Goal: Check status: Check status

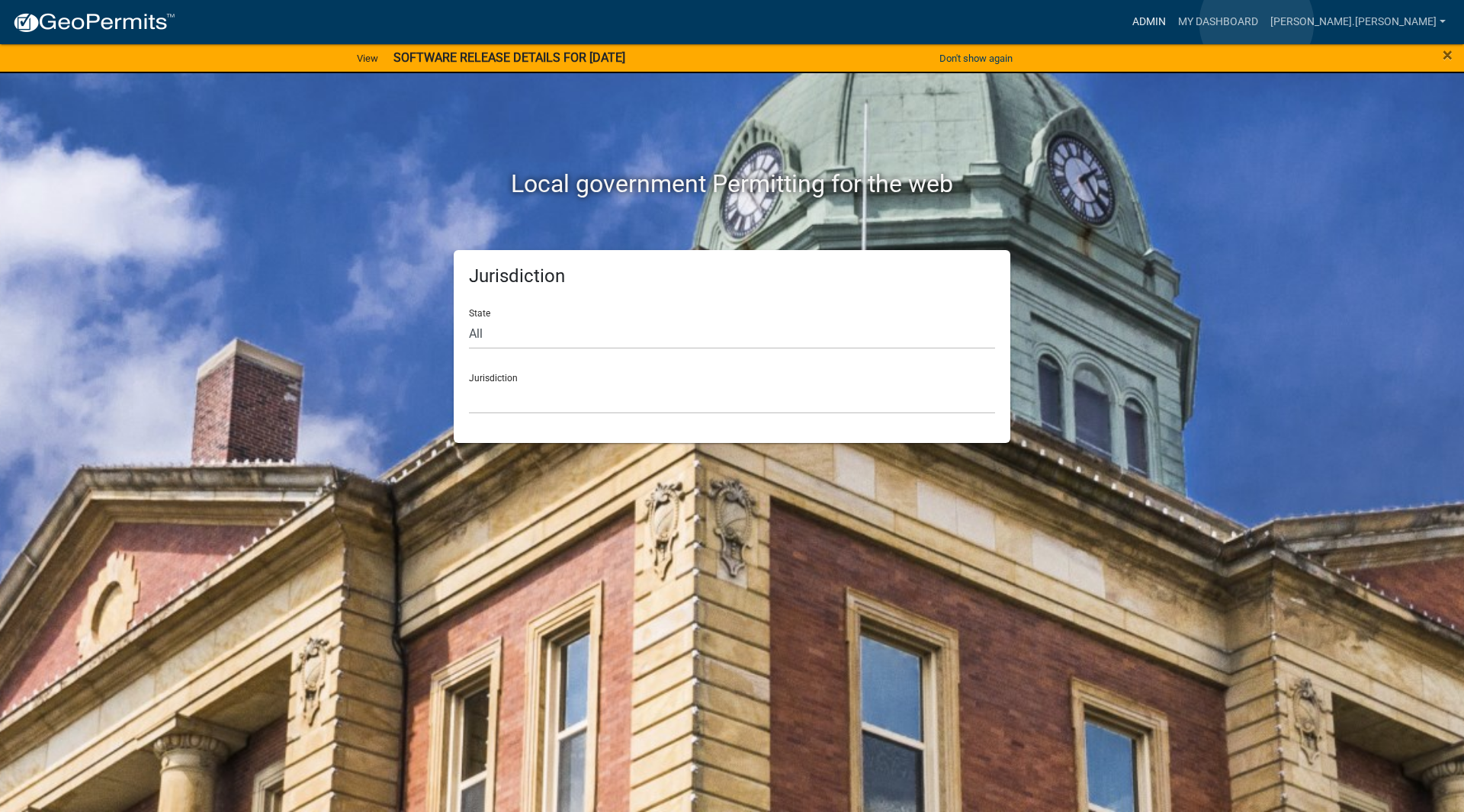
click at [1172, 23] on link "Admin" at bounding box center [1149, 22] width 46 height 29
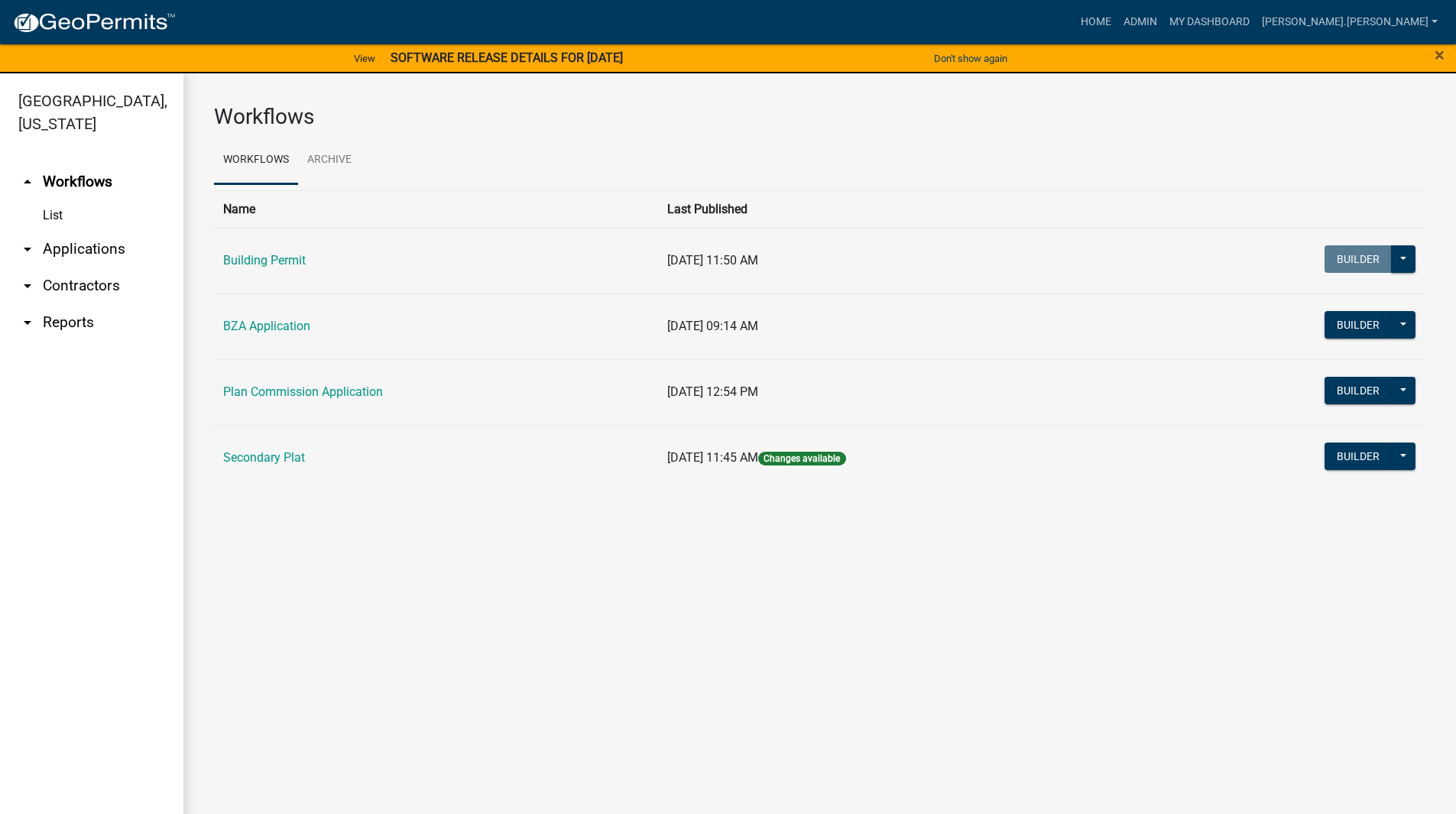
click at [59, 231] on link "arrow_drop_down Applications" at bounding box center [91, 249] width 184 height 37
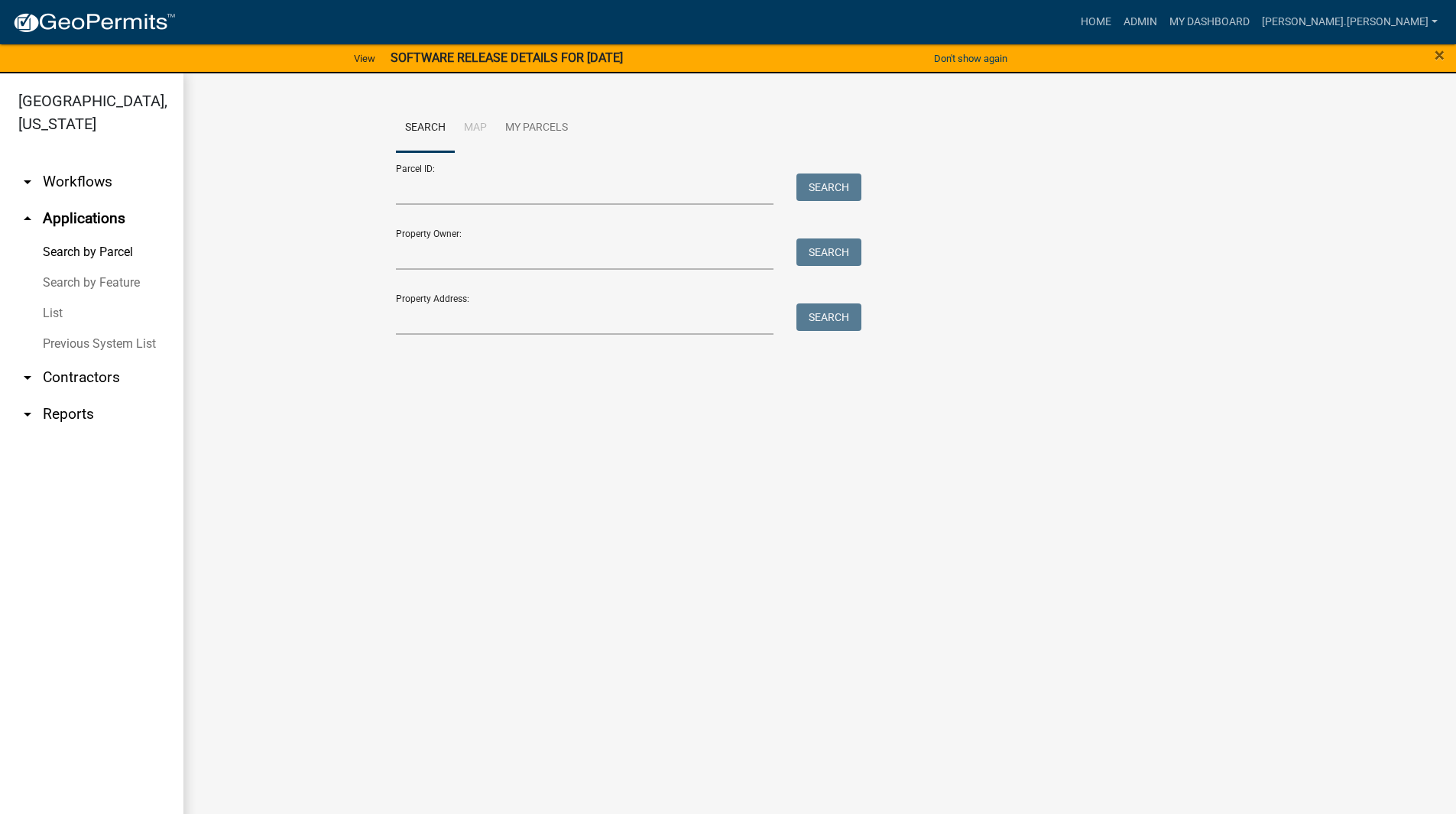
click at [49, 298] on link "List" at bounding box center [91, 313] width 184 height 31
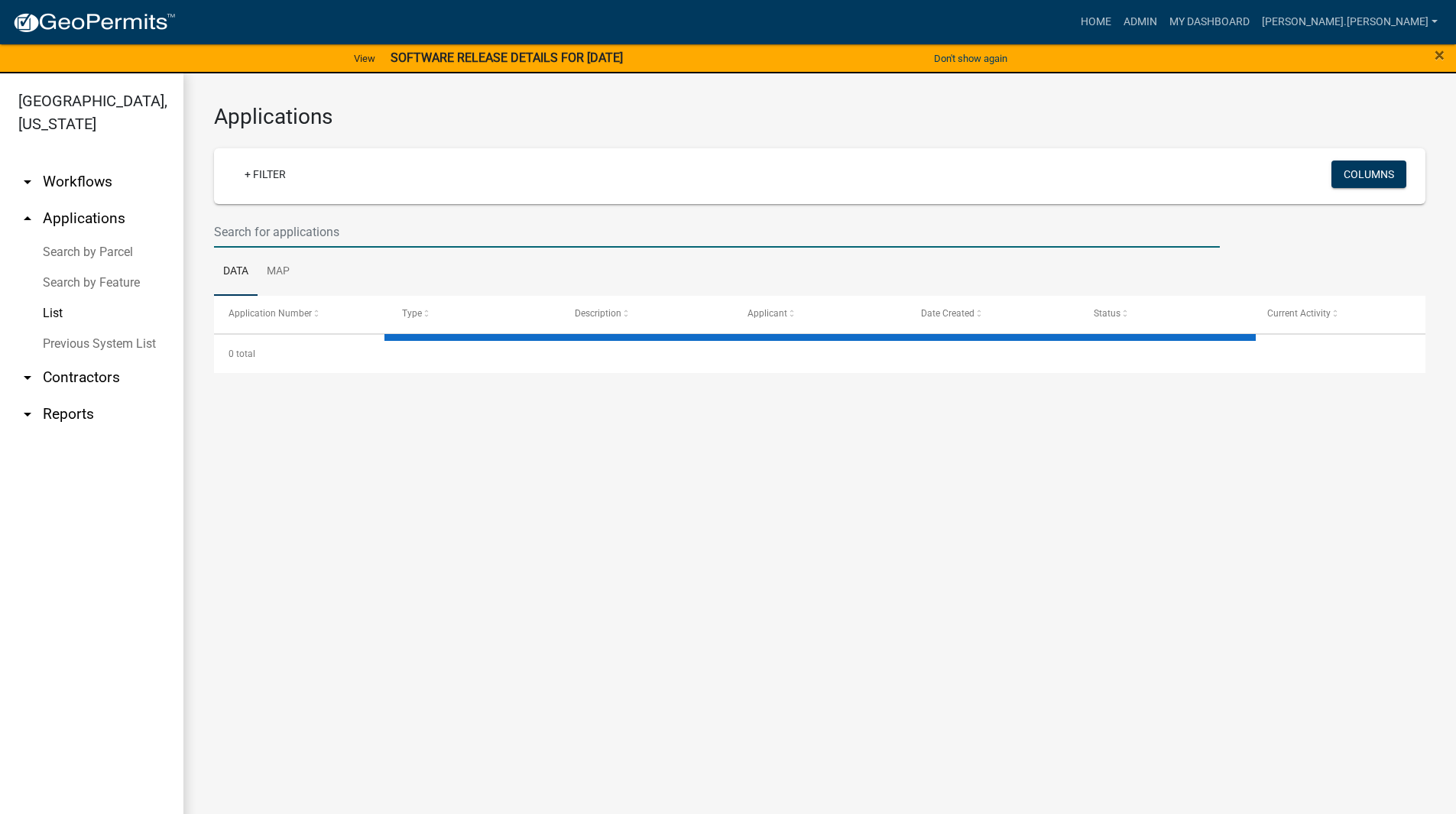
click at [416, 230] on input "text" at bounding box center [716, 232] width 1006 height 32
paste input "SN-25-1791"
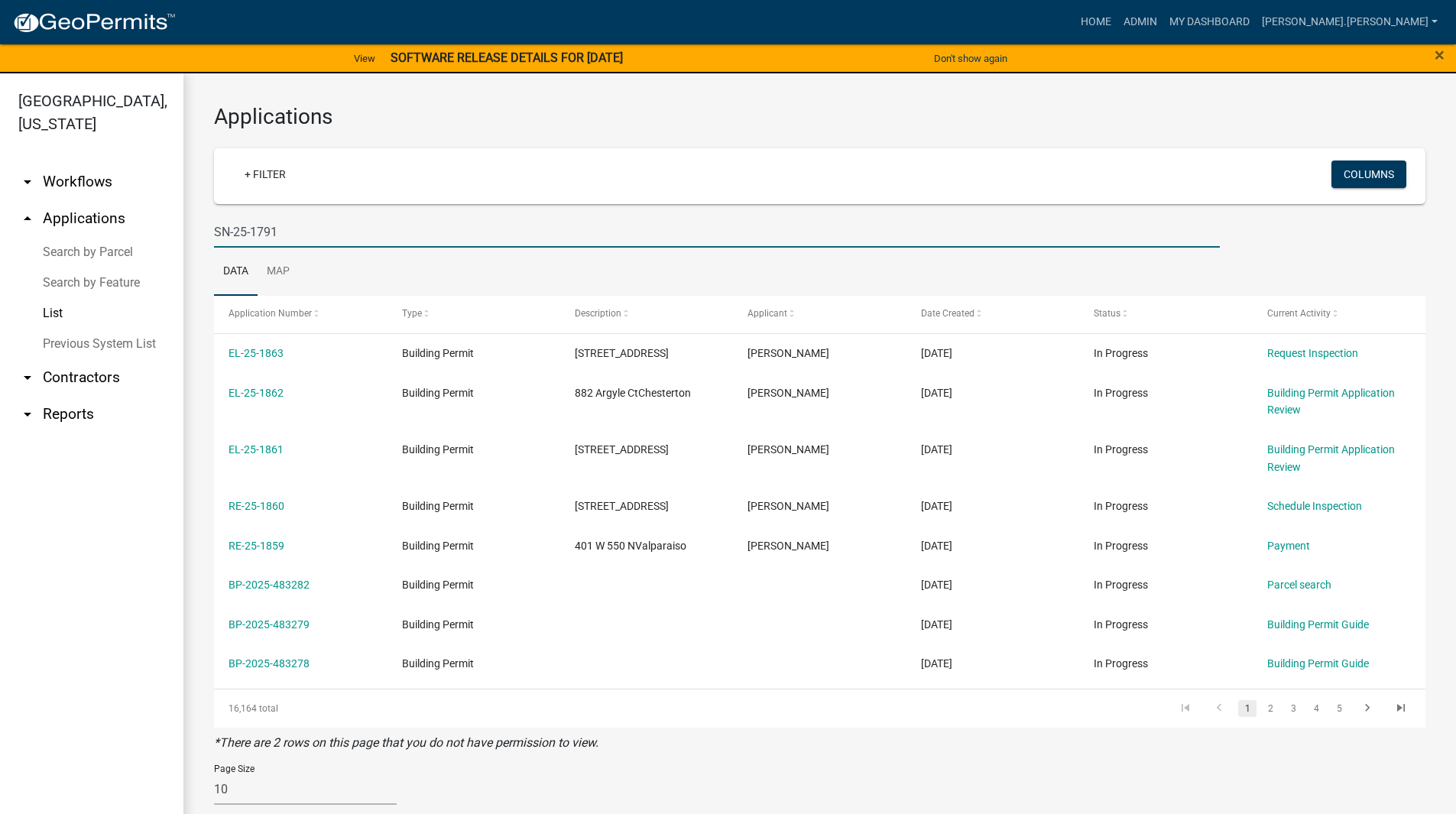
type input "SN-25-1791"
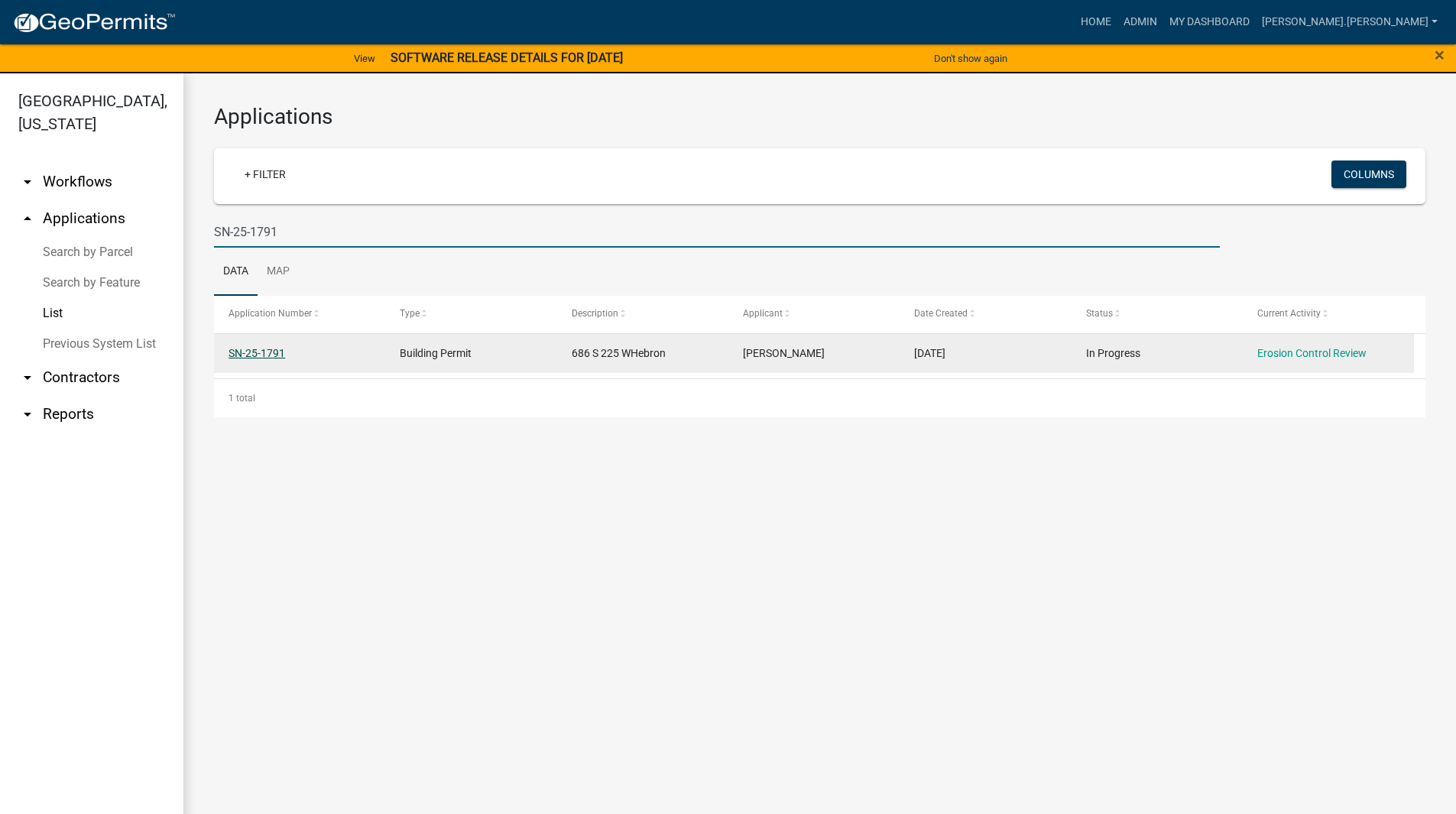
click at [256, 356] on link "SN-25-1791" at bounding box center [257, 353] width 57 height 13
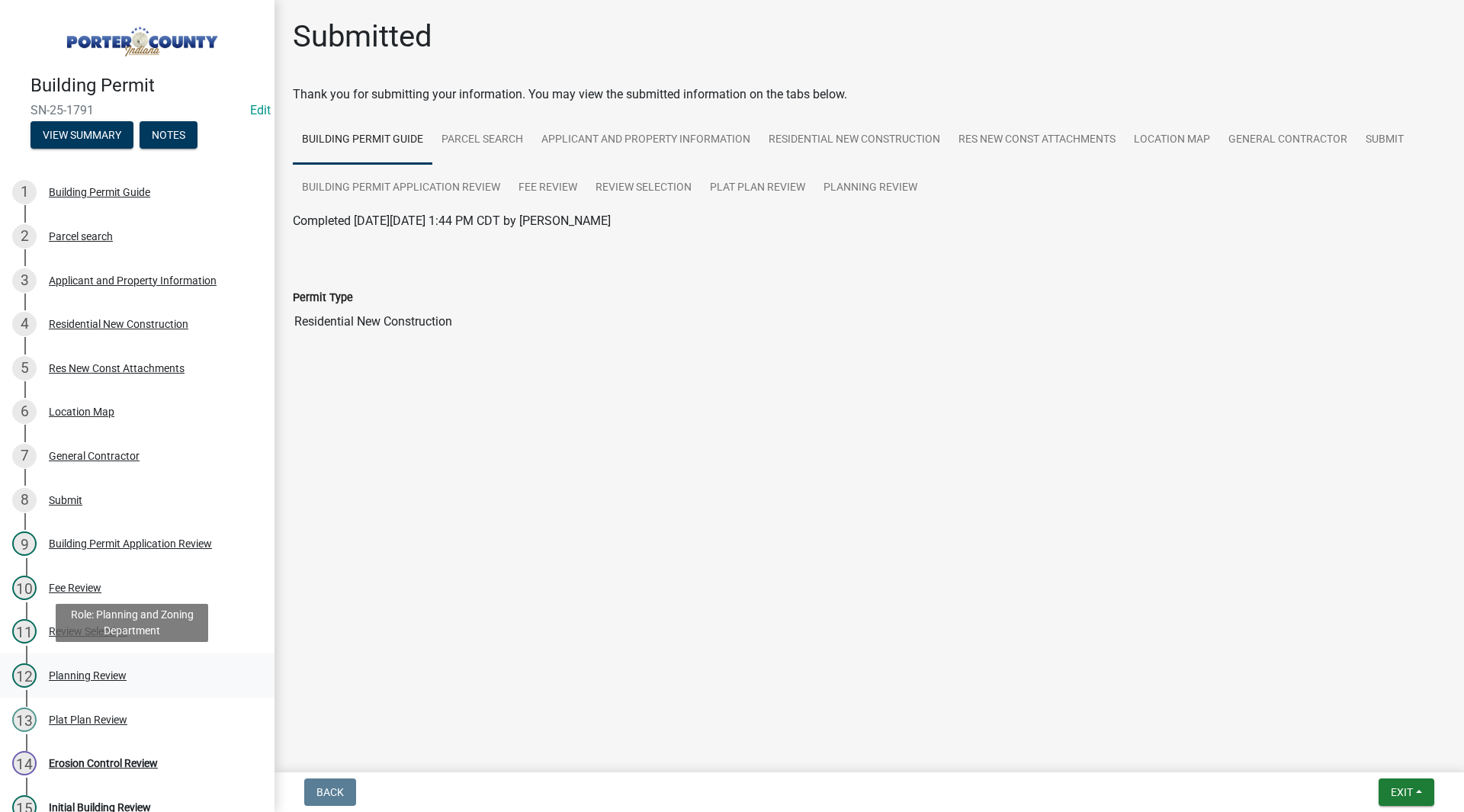
click at [135, 666] on div "12 Planning Review" at bounding box center [131, 675] width 238 height 24
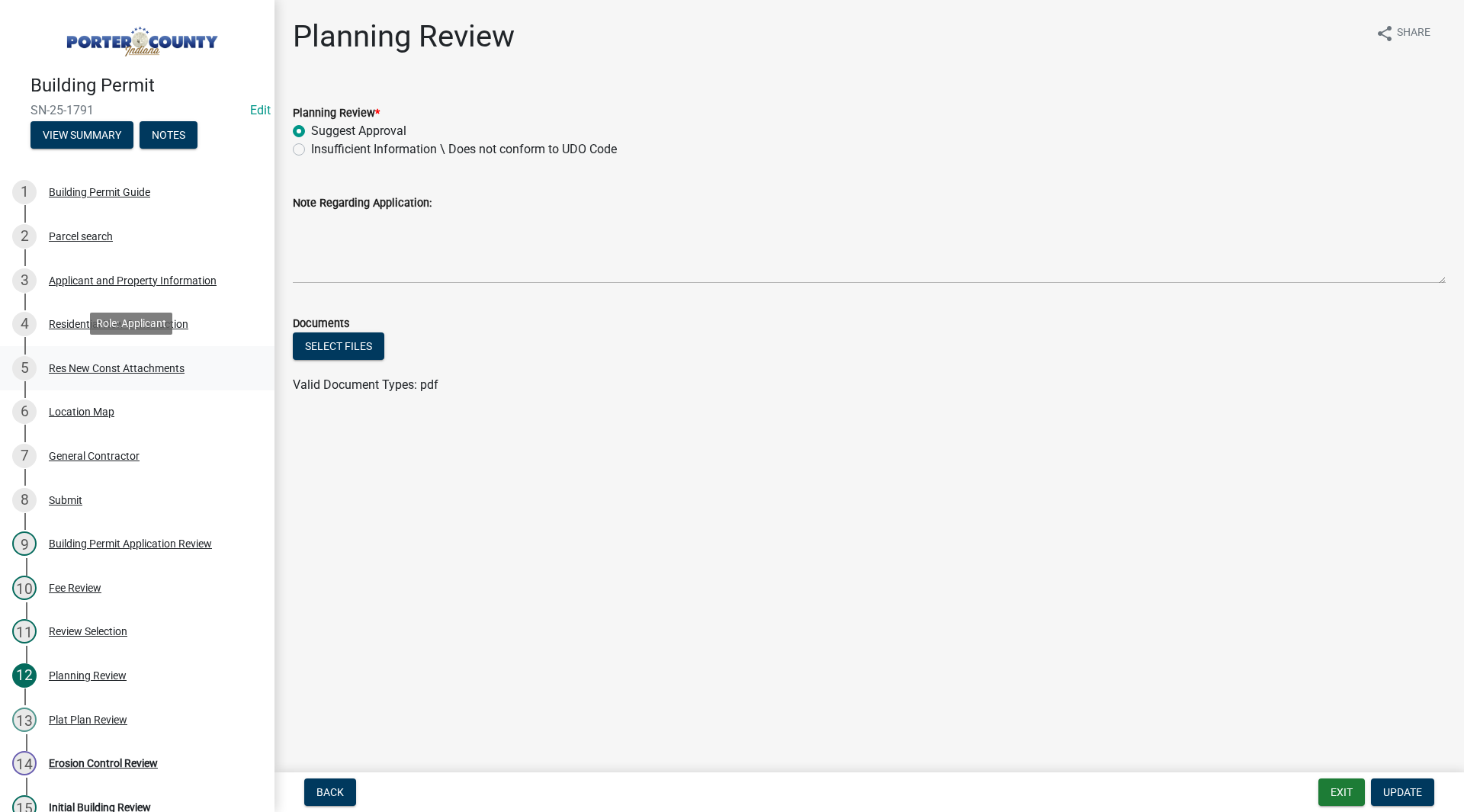
click at [103, 363] on div "Res New Const Attachments" at bounding box center [116, 368] width 135 height 11
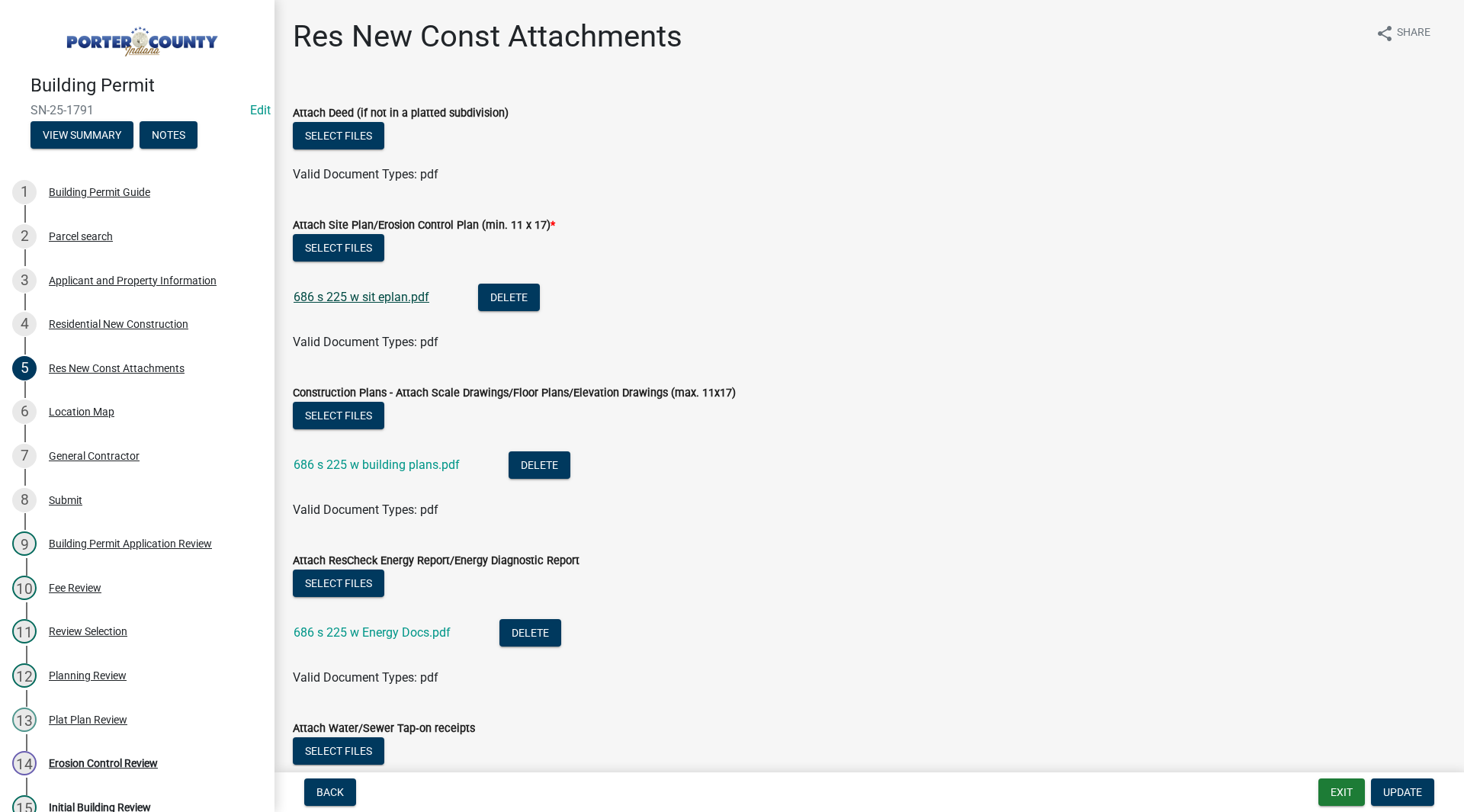
click at [368, 291] on link "686 s 225 w sit eplan.pdf" at bounding box center [361, 297] width 135 height 14
click at [87, 231] on div "Parcel search" at bounding box center [80, 237] width 64 height 11
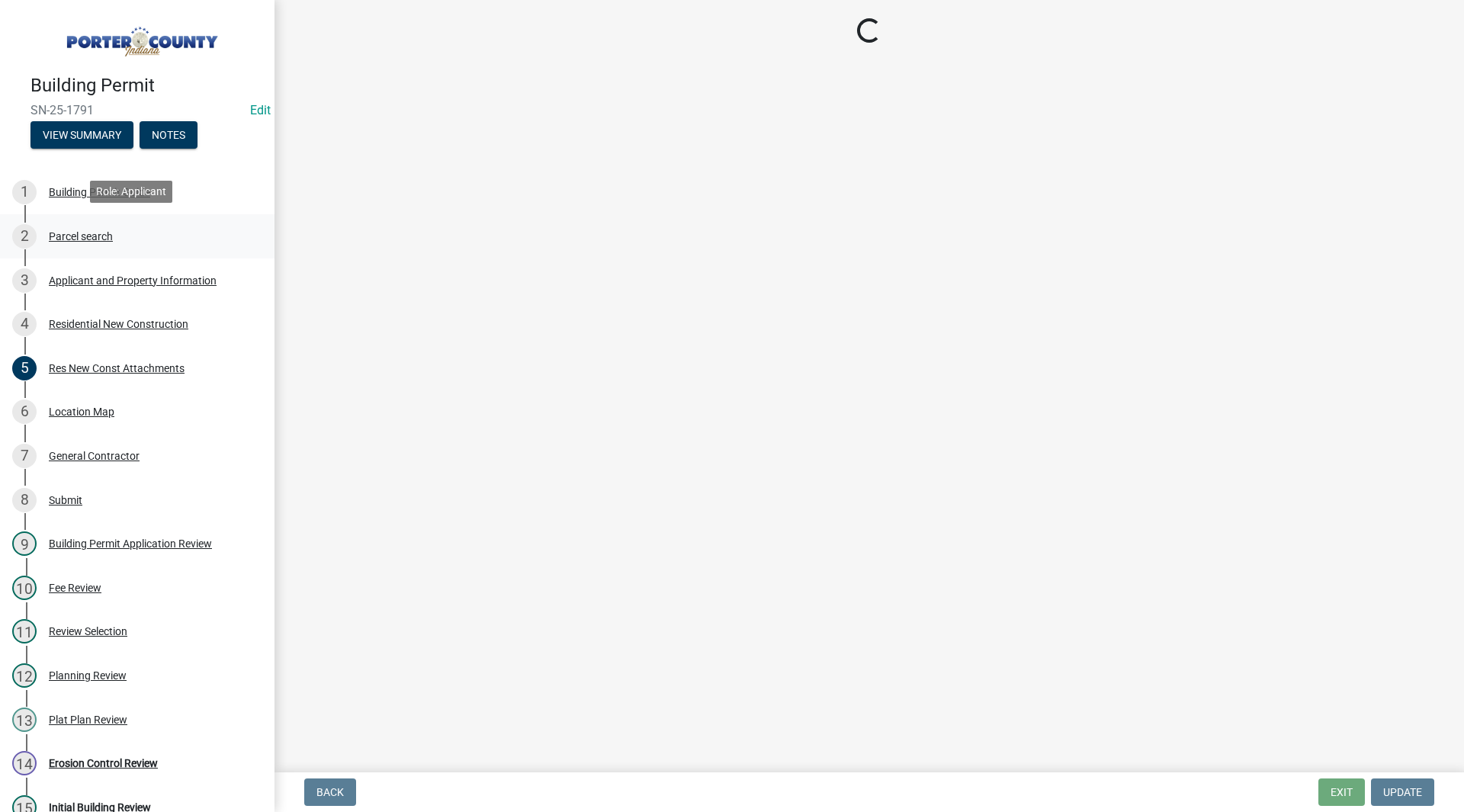
click at [95, 254] on link "2 Parcel search" at bounding box center [137, 236] width 275 height 44
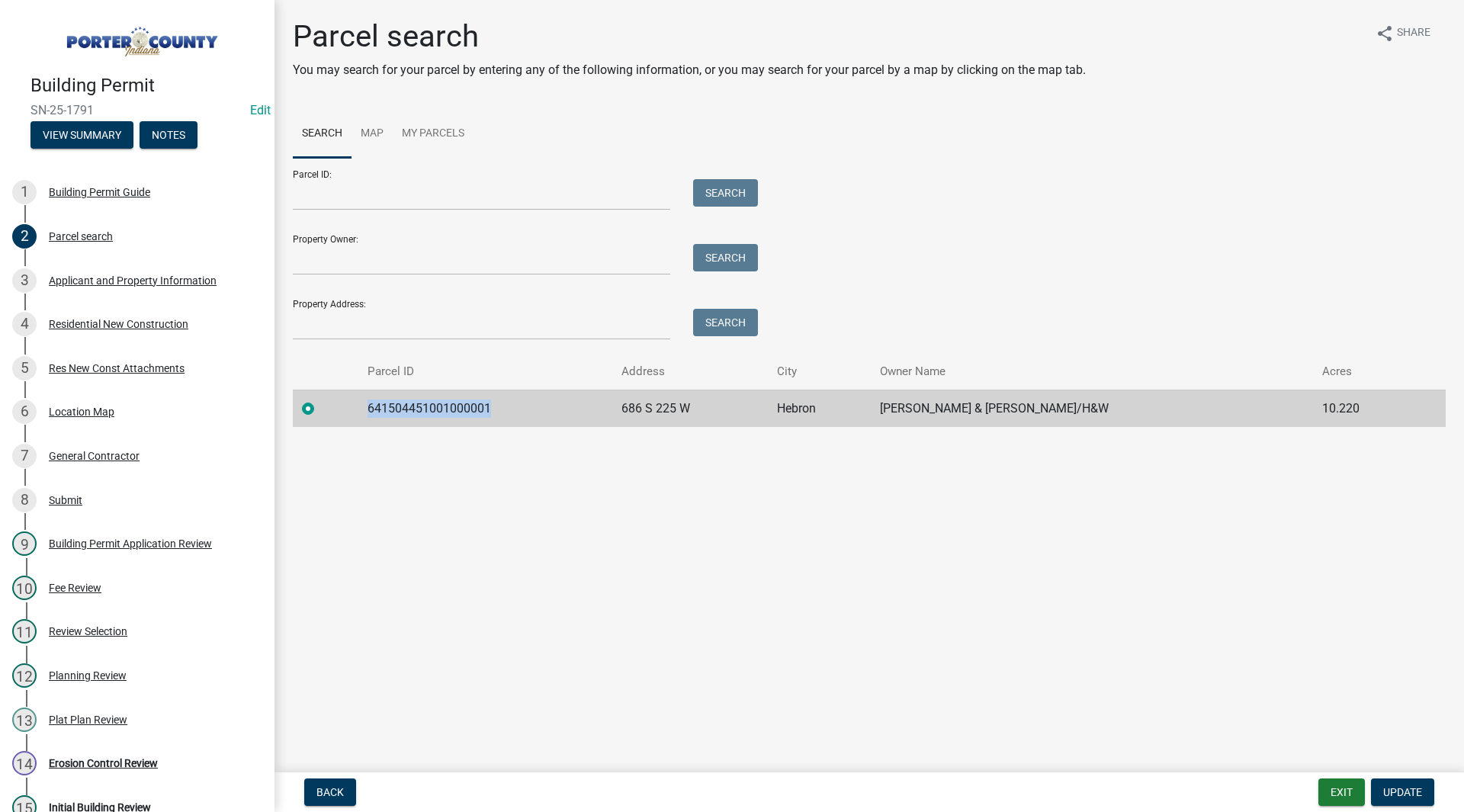
drag, startPoint x: 499, startPoint y: 404, endPoint x: 378, endPoint y: 406, distance: 121.0
click at [378, 406] on td "641504451001000001" at bounding box center [485, 408] width 254 height 37
copy td "641504451001000001"
click at [401, 434] on div "Parcel search You may search for your parcel by entering any of the following i…" at bounding box center [870, 229] width 1176 height 423
